Goal: Information Seeking & Learning: Learn about a topic

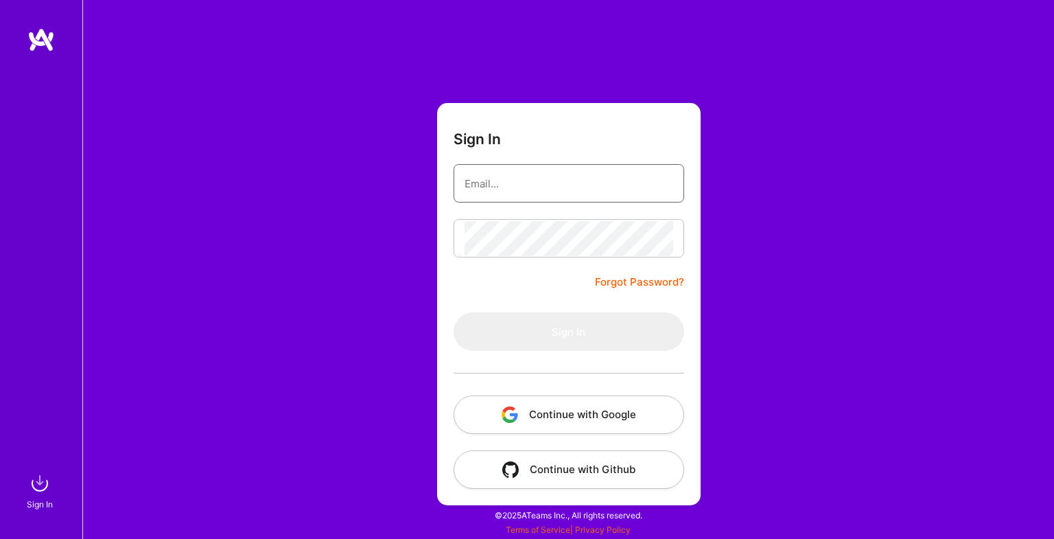
type input "[EMAIL_ADDRESS][DOMAIN_NAME]"
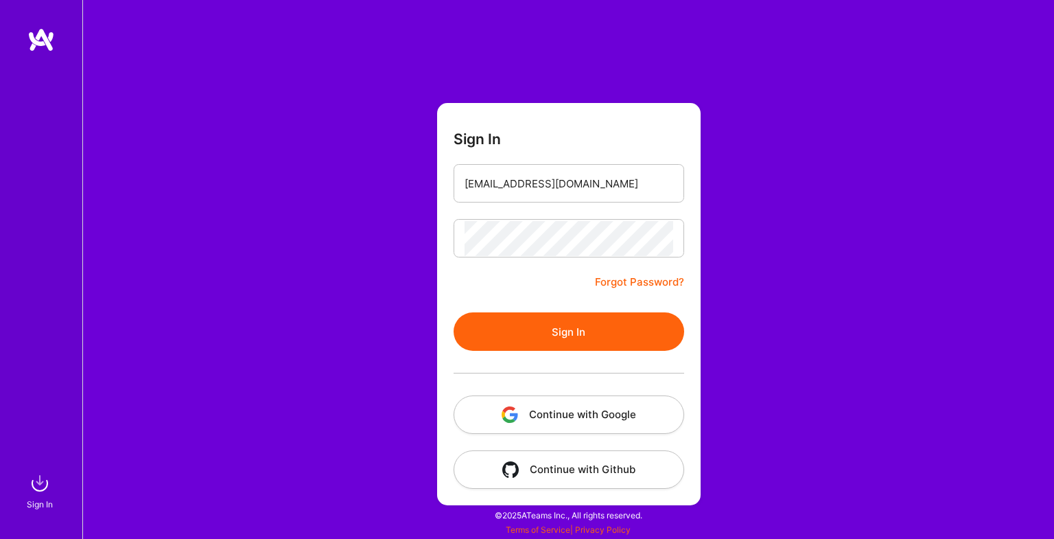
click at [547, 334] on button "Sign In" at bounding box center [569, 331] width 231 height 38
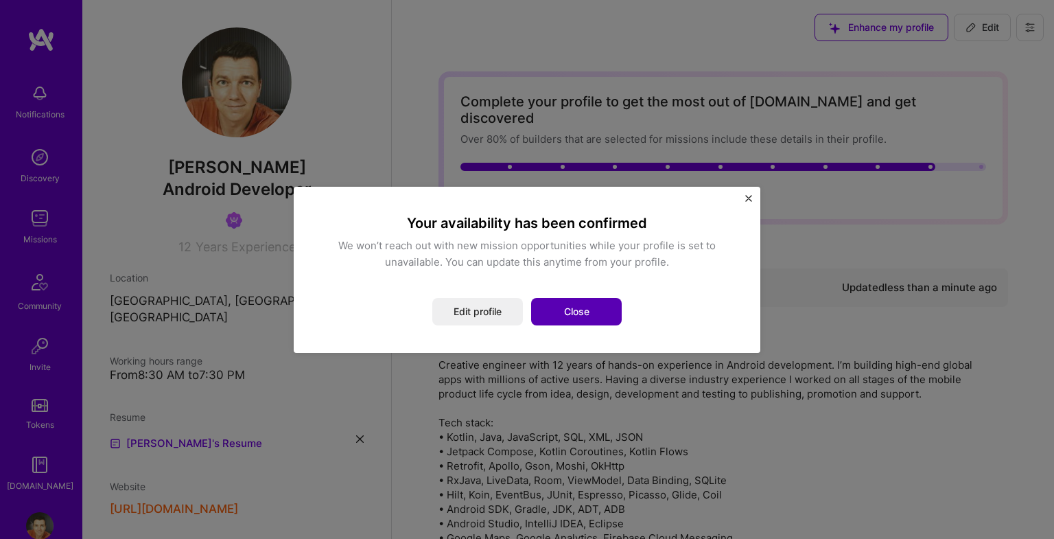
click at [591, 314] on button "Close" at bounding box center [576, 311] width 91 height 27
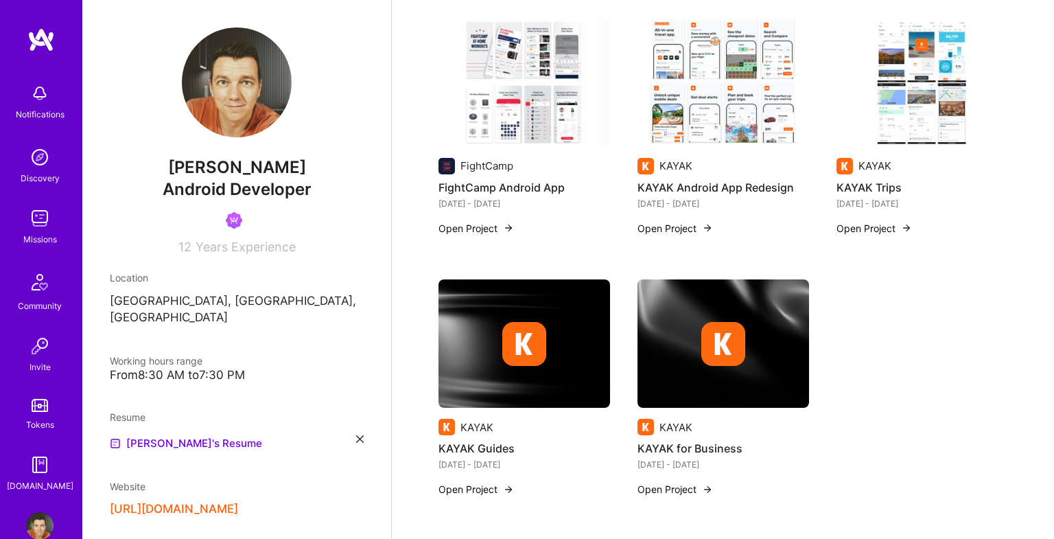
scroll to position [660, 0]
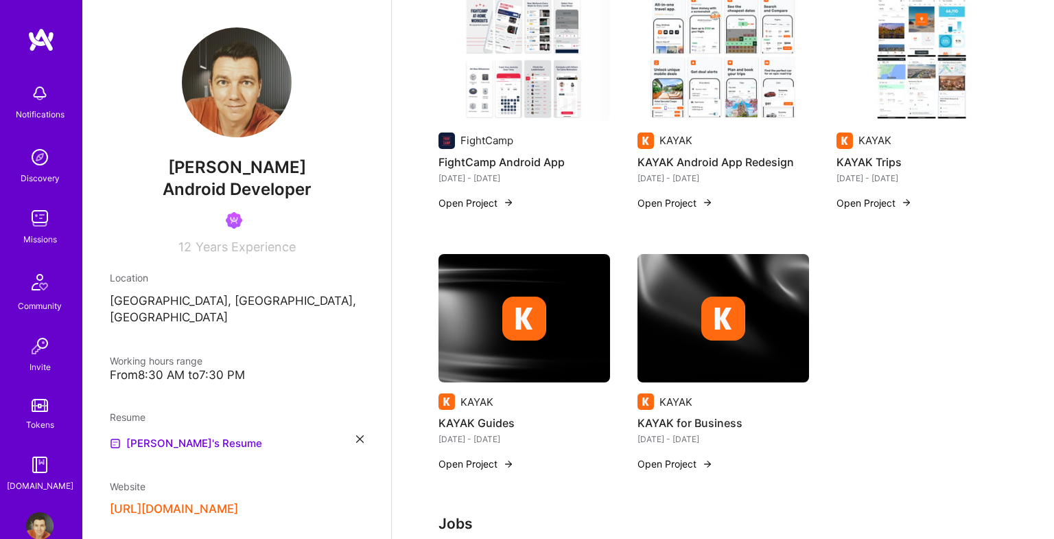
click at [40, 219] on img at bounding box center [39, 218] width 27 height 27
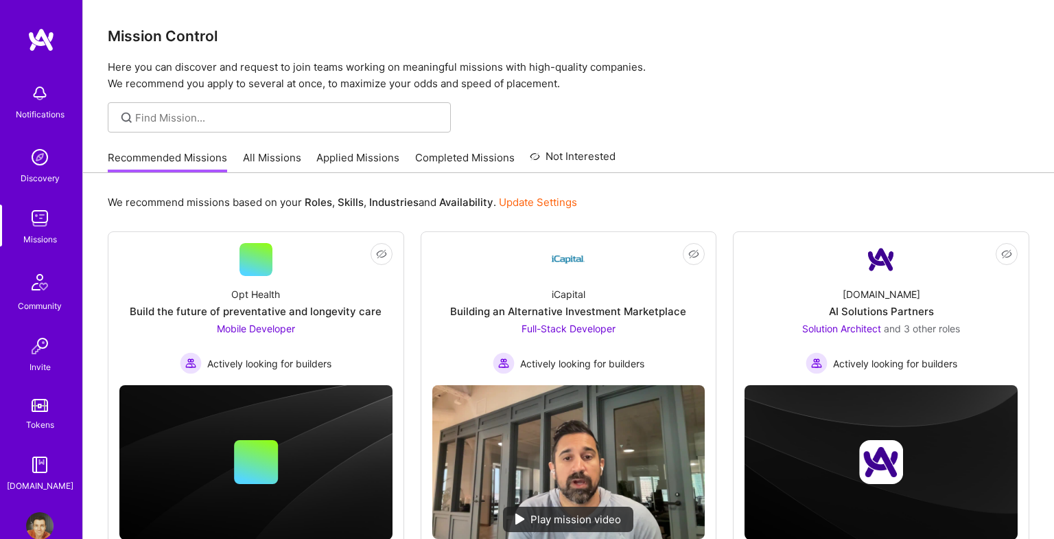
click at [273, 160] on link "All Missions" at bounding box center [272, 161] width 58 height 23
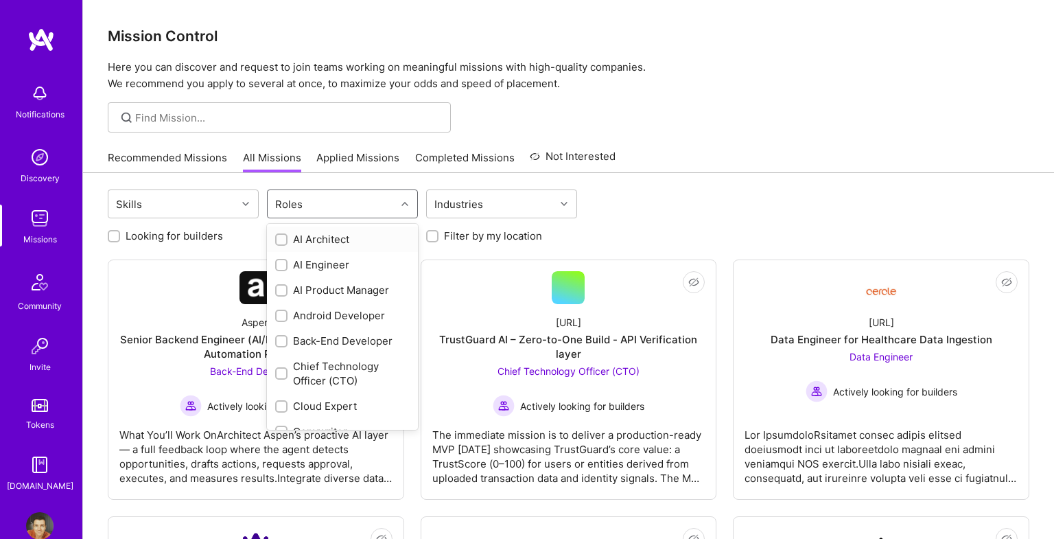
click at [358, 205] on div "Roles" at bounding box center [332, 203] width 128 height 27
click at [278, 317] on input "checkbox" at bounding box center [283, 317] width 10 height 10
checkbox input "true"
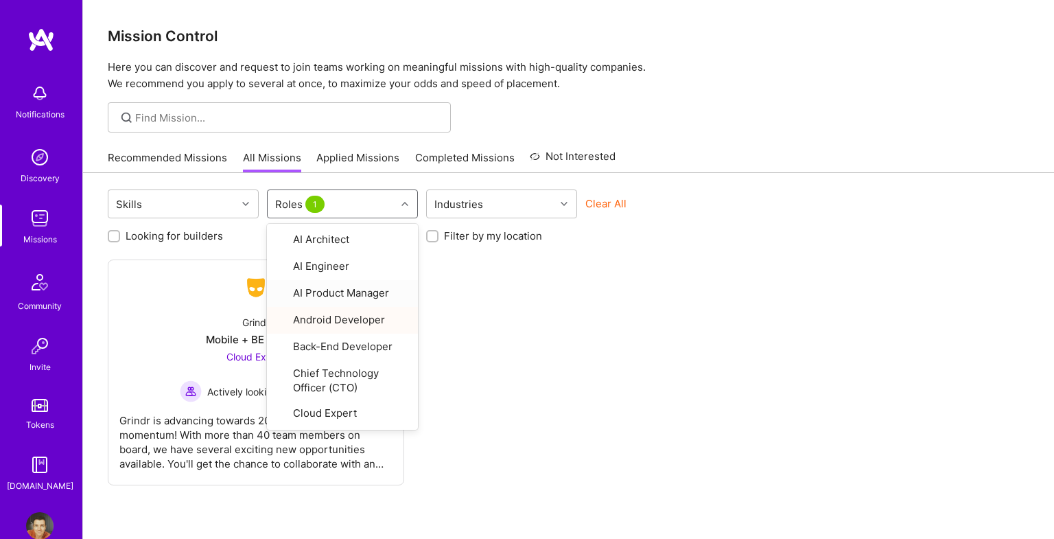
click at [700, 345] on div "Not Interested Grindr Mobile + BE + Cloud Cloud Expert Actively looking for bui…" at bounding box center [569, 372] width 922 height 226
